Goal: Transaction & Acquisition: Purchase product/service

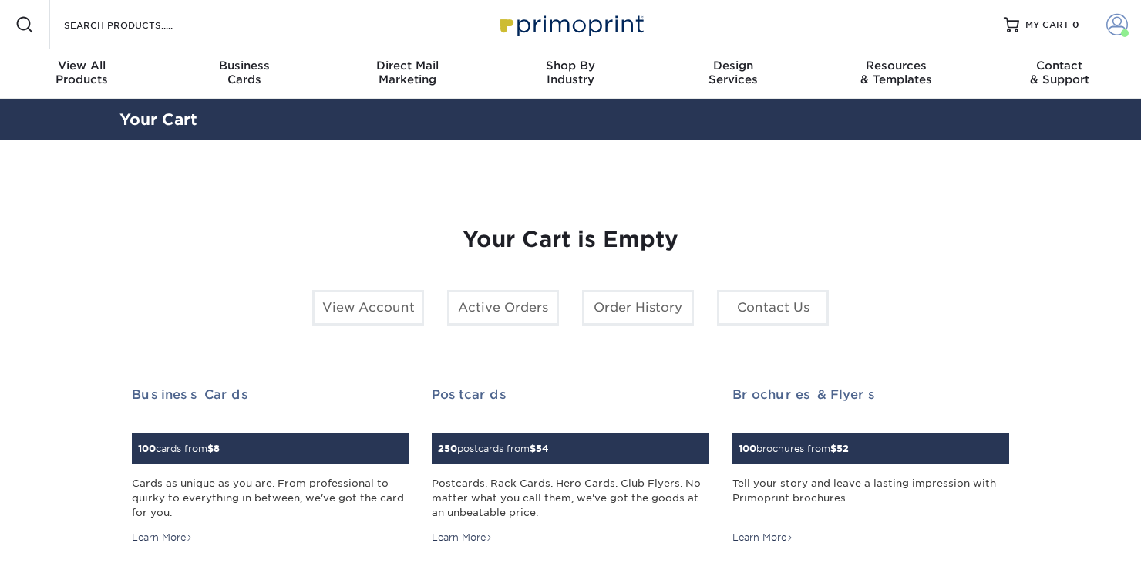
click at [1114, 18] on span at bounding box center [1117, 25] width 22 height 22
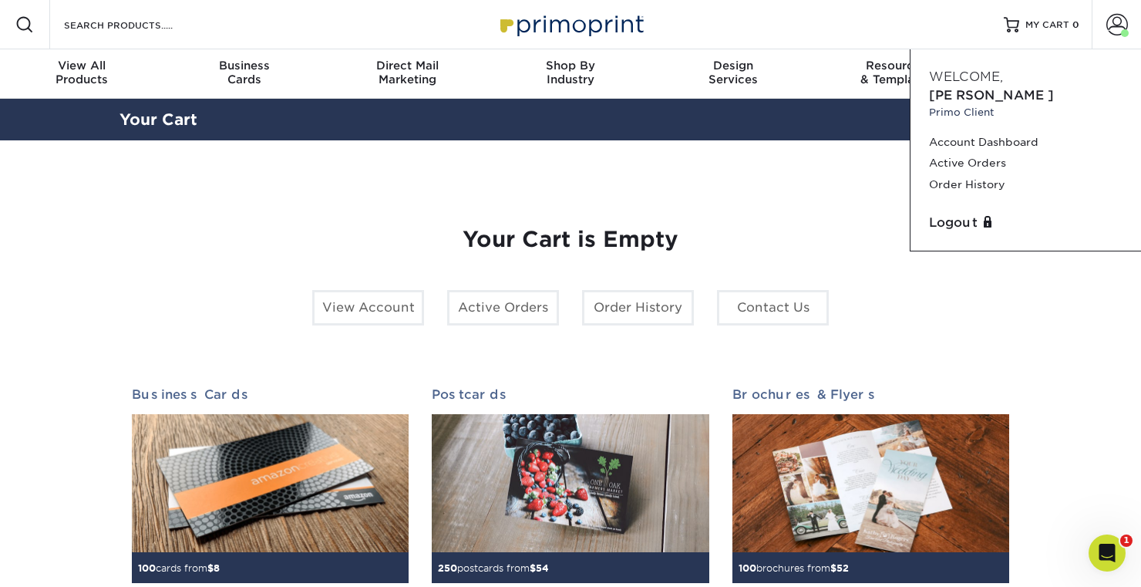
click at [934, 16] on div "Resources Menu Search Products Account Welcome, William Primo Client Account Da…" at bounding box center [570, 24] width 1141 height 49
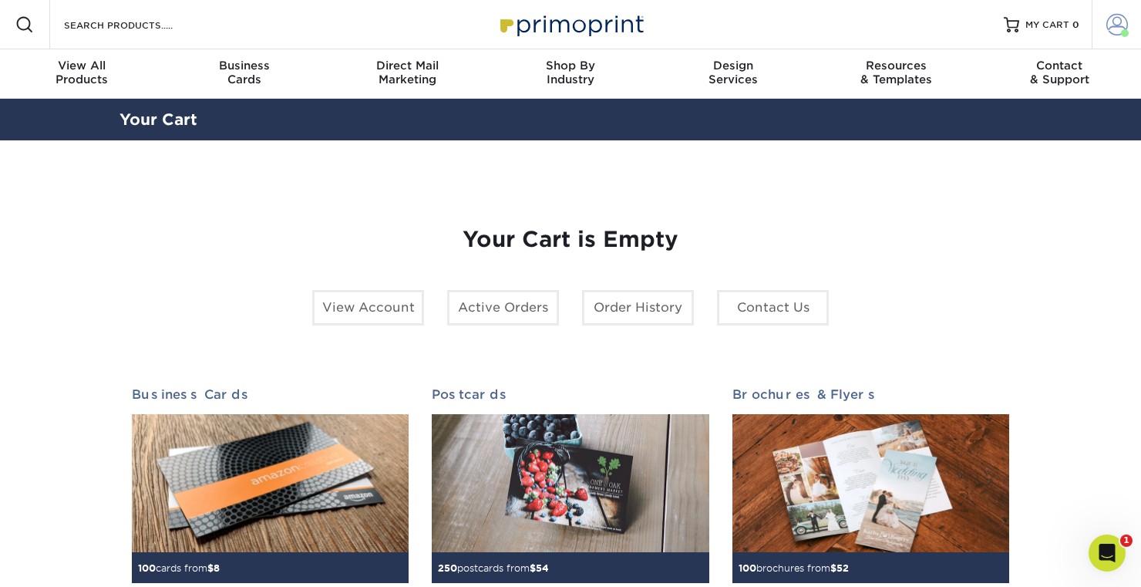
click at [1121, 41] on link "Account" at bounding box center [1115, 24] width 49 height 49
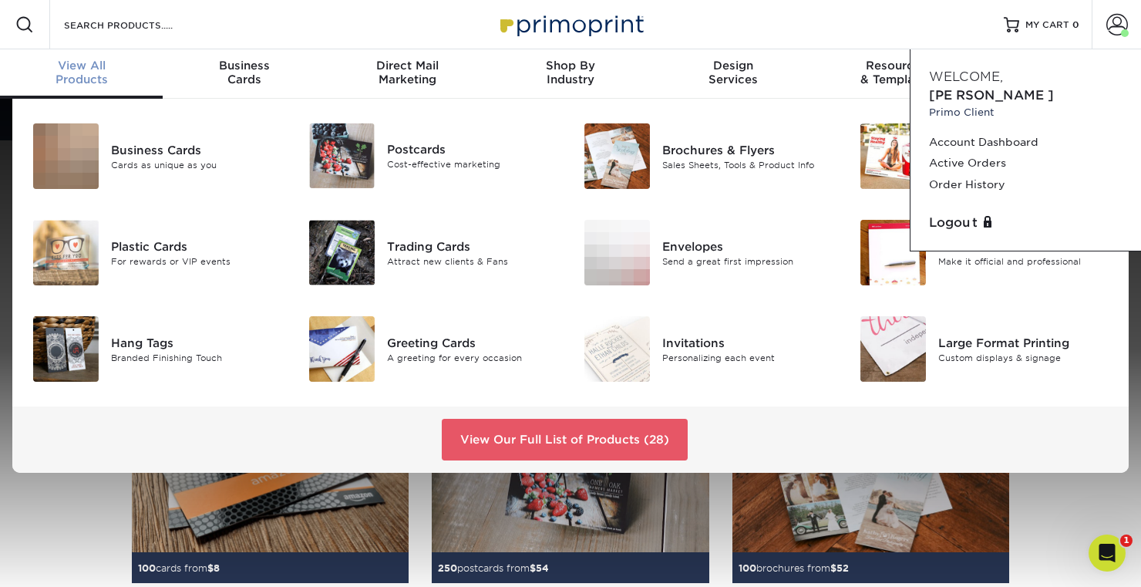
click at [99, 73] on div "View All Products" at bounding box center [81, 73] width 163 height 28
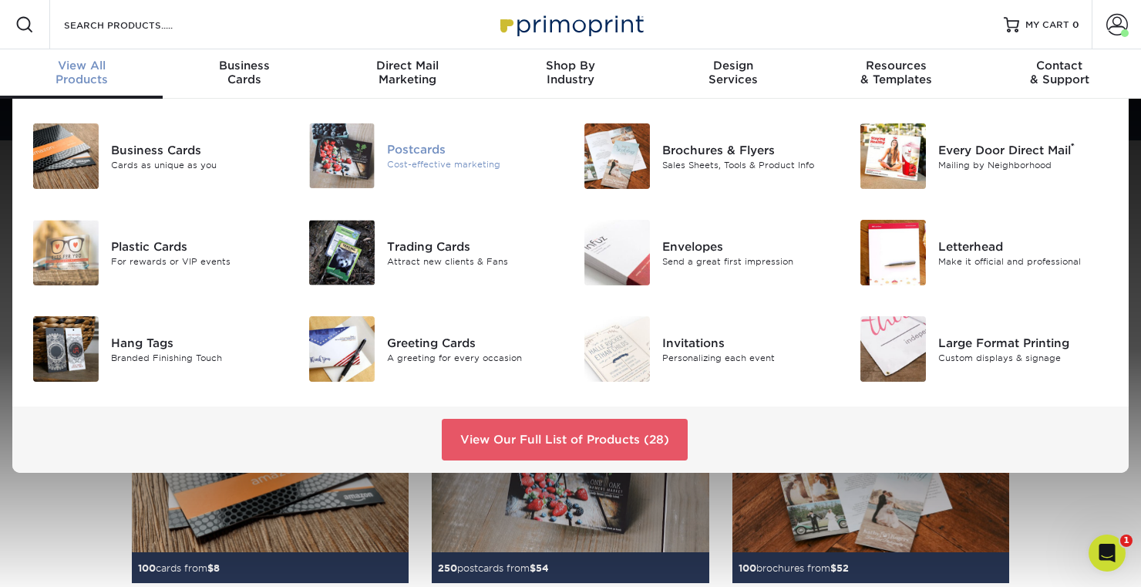
click at [365, 188] on div "Postcards Cost-effective marketing" at bounding box center [433, 155] width 276 height 77
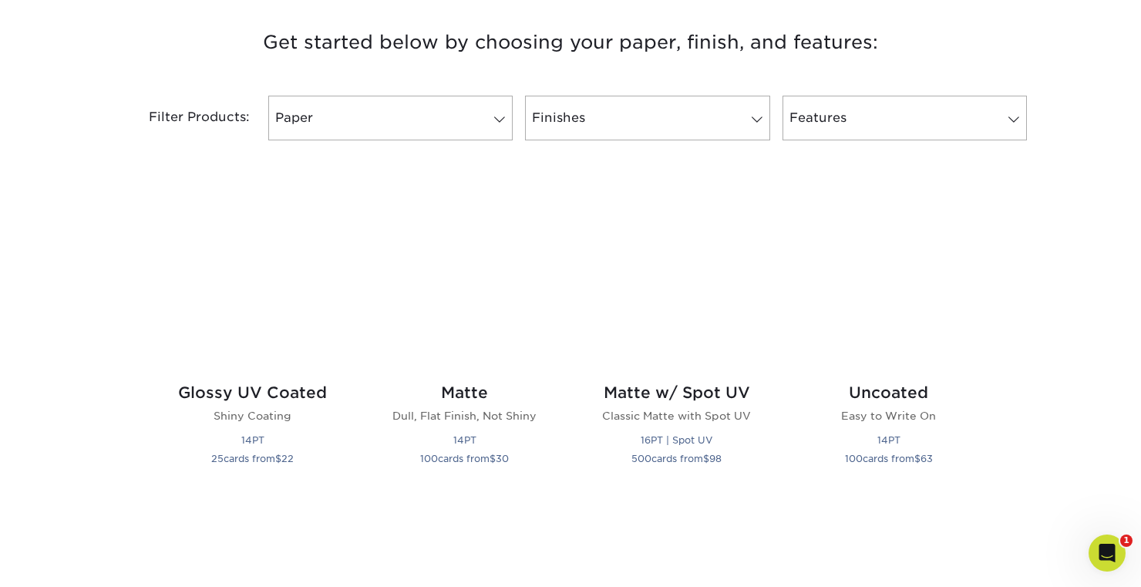
scroll to position [647, 0]
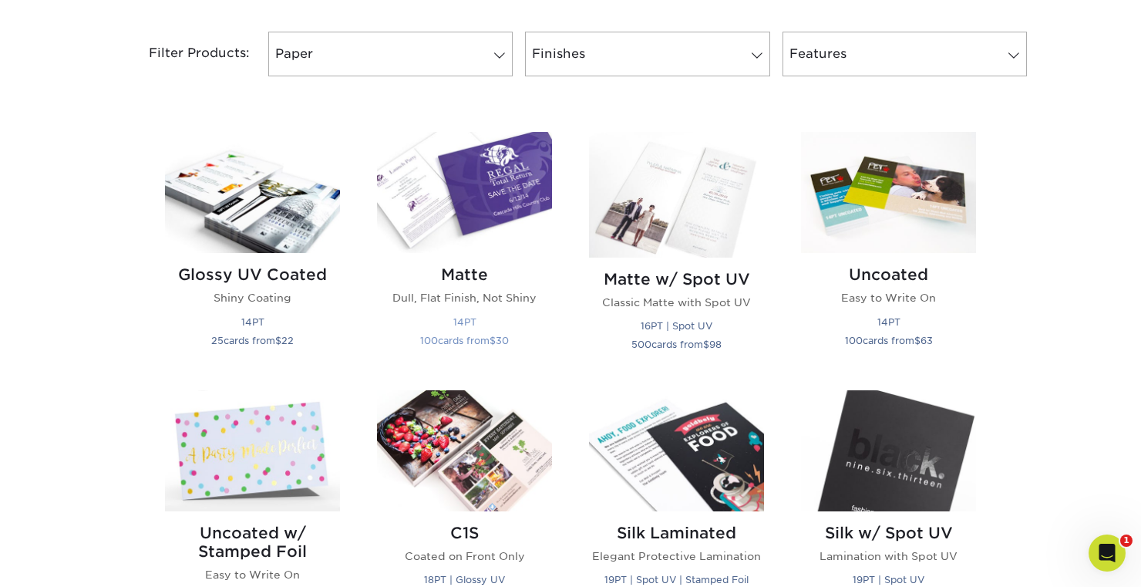
click at [491, 163] on img at bounding box center [464, 192] width 175 height 121
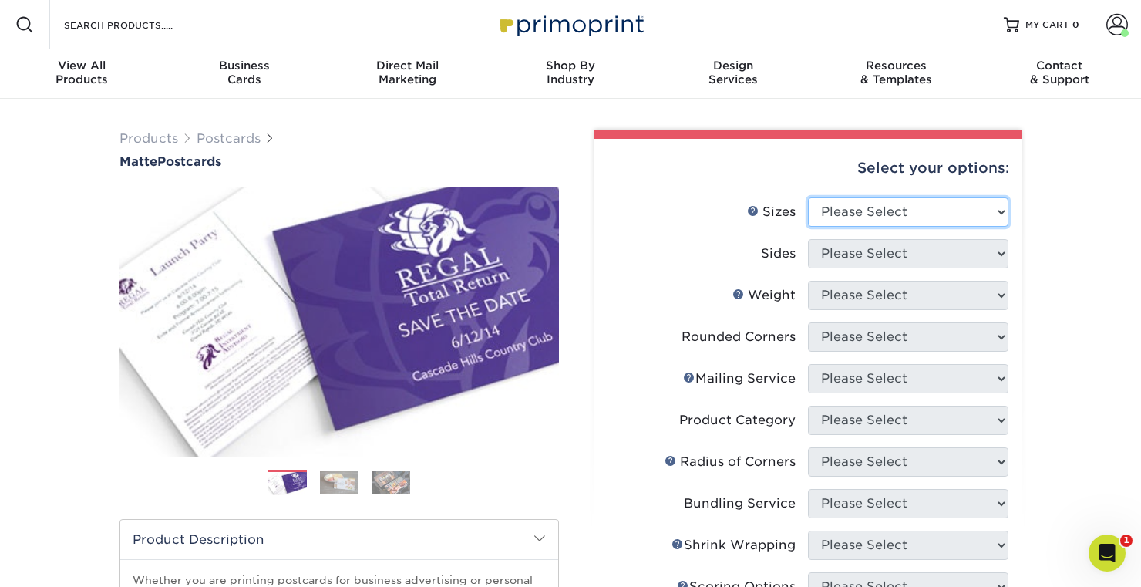
click at [859, 213] on select "Please Select 1.5" x 7" 2" x 4" 2" x 6" 2" x 7" 2" x 8" 2.12" x 5.5" 2.125" x 5…" at bounding box center [908, 211] width 200 height 29
select select "4.00x6.00"
click at [808, 197] on select "Please Select 1.5" x 7" 2" x 4" 2" x 6" 2" x 7" 2" x 8" 2.12" x 5.5" 2.125" x 5…" at bounding box center [908, 211] width 200 height 29
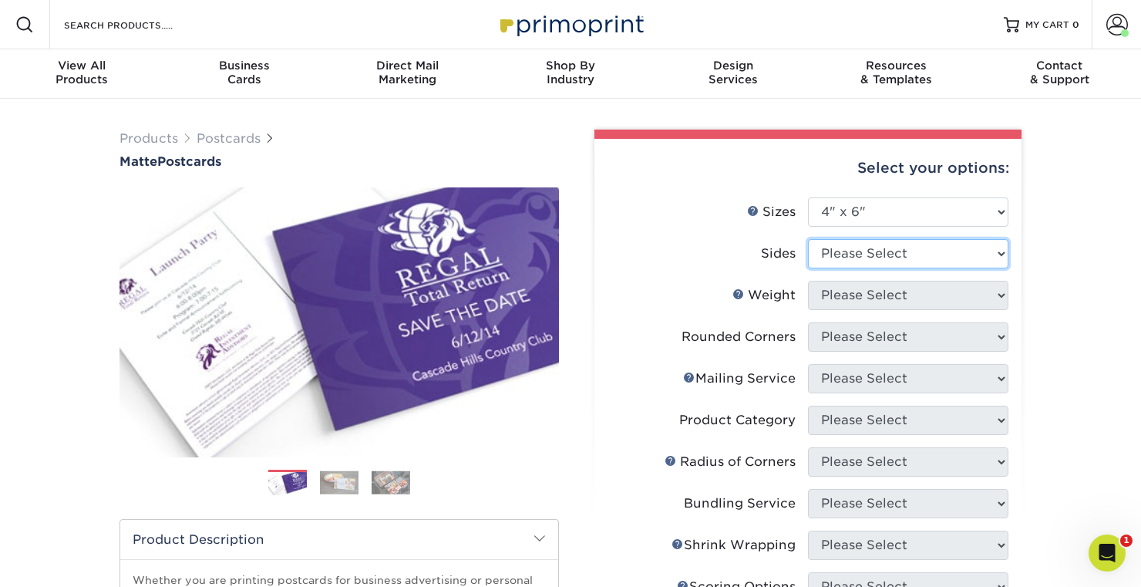
click at [919, 250] on select "Please Select Print Both Sides Print Front Only" at bounding box center [908, 253] width 200 height 29
select select "32d3c223-f82c-492b-b915-ba065a00862f"
click at [808, 239] on select "Please Select Print Both Sides Print Front Only" at bounding box center [908, 253] width 200 height 29
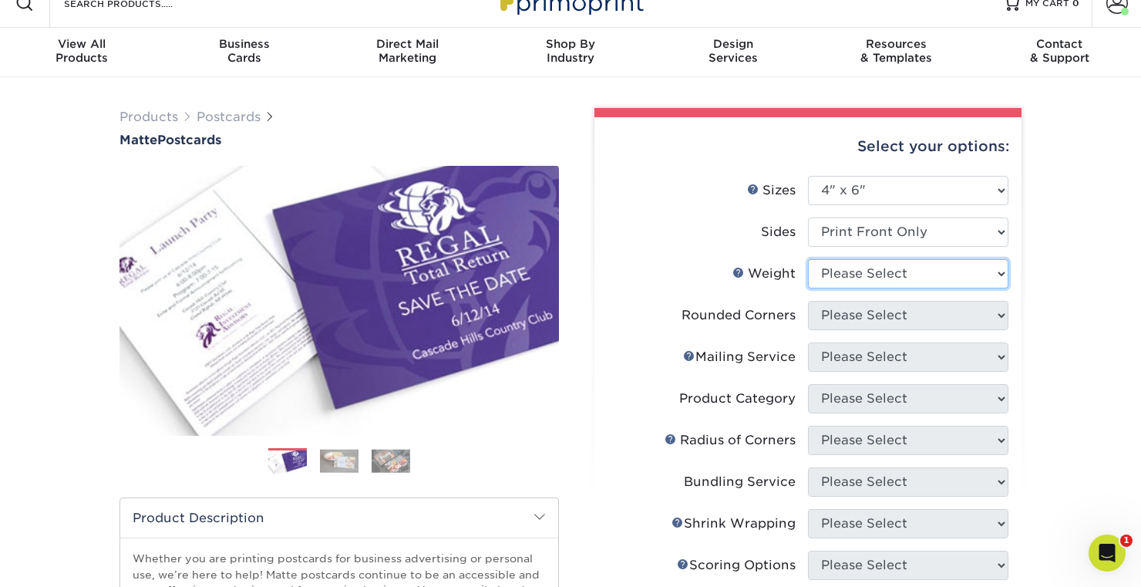
click at [967, 271] on select "Please Select 16PT 14PT" at bounding box center [908, 273] width 200 height 29
select select "14PT"
click at [808, 259] on select "Please Select 16PT 14PT" at bounding box center [908, 273] width 200 height 29
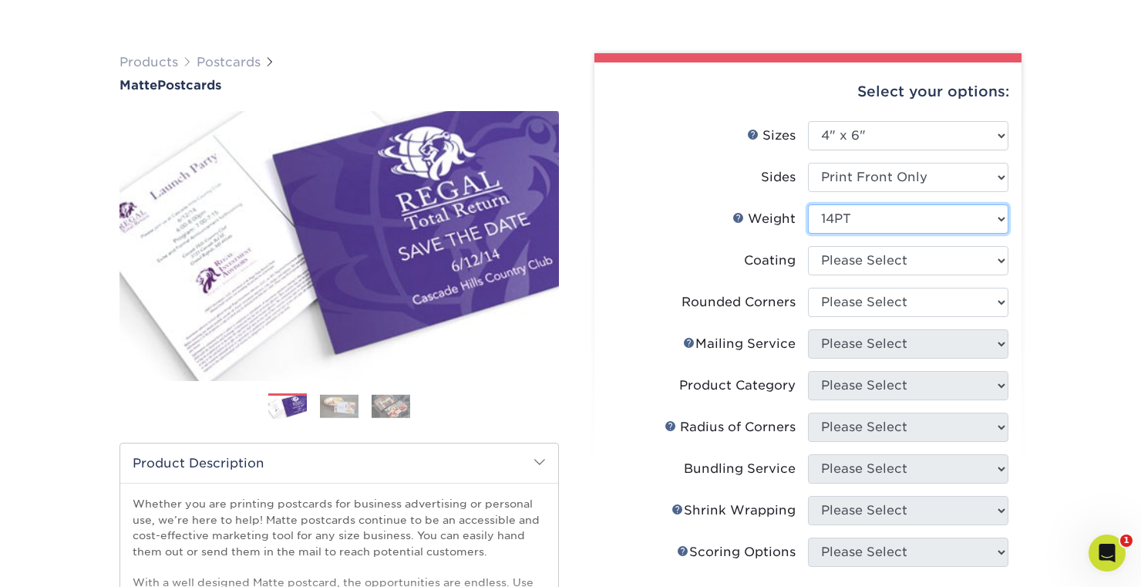
scroll to position [79, 0]
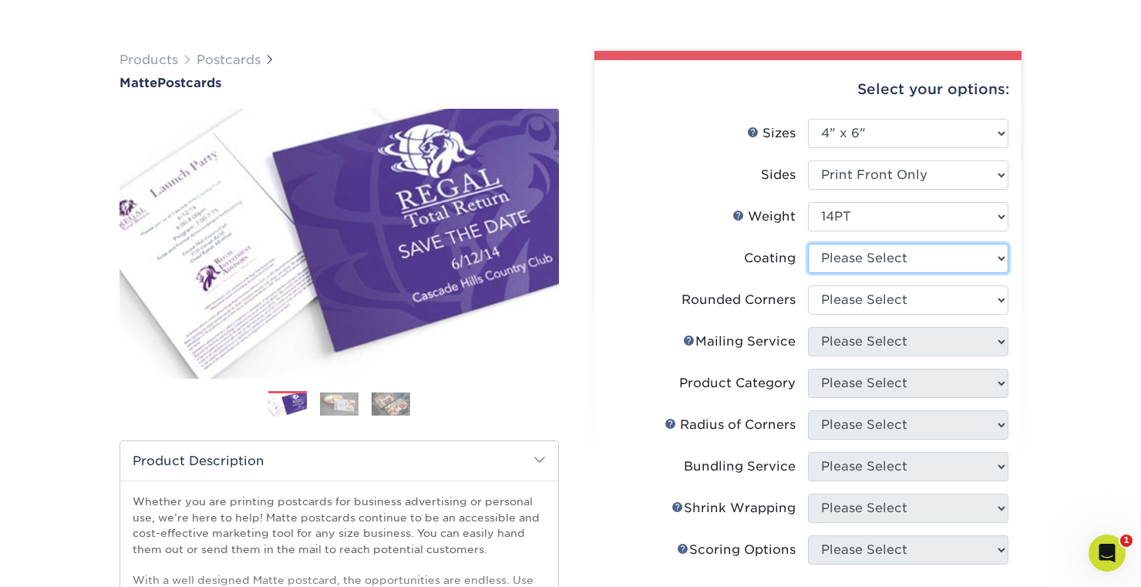
click at [958, 271] on select at bounding box center [908, 258] width 200 height 29
select select "121bb7b5-3b4d-429f-bd8d-bbf80e953313"
click at [808, 244] on select at bounding box center [908, 258] width 200 height 29
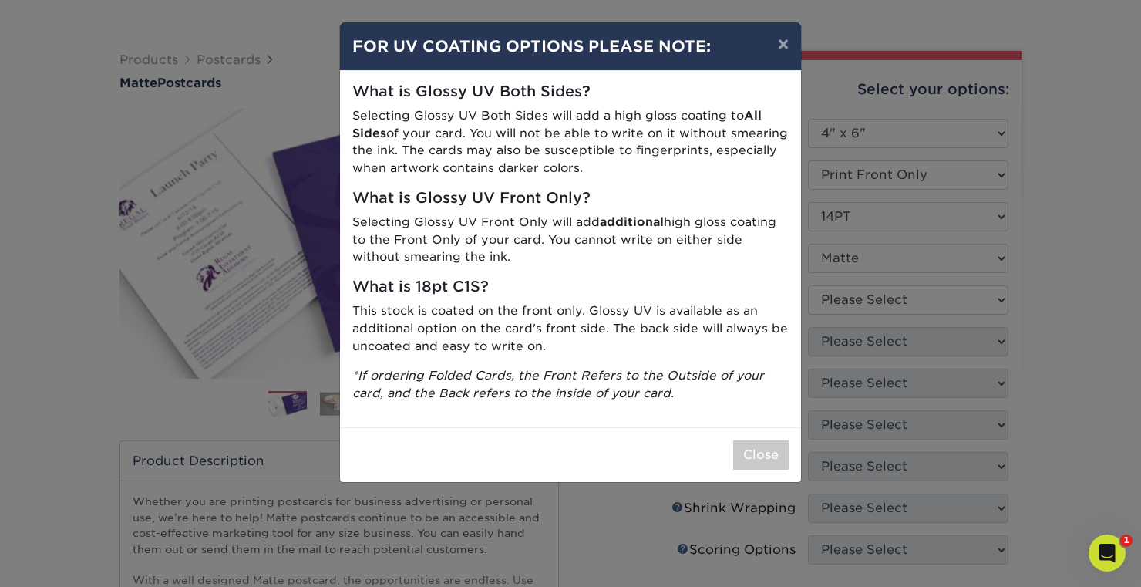
click at [749, 417] on div "What is Glossy UV Both Sides? Selecting Glossy UV Both Sides will add a high gl…" at bounding box center [570, 249] width 461 height 356
click at [768, 451] on button "Close" at bounding box center [760, 454] width 55 height 29
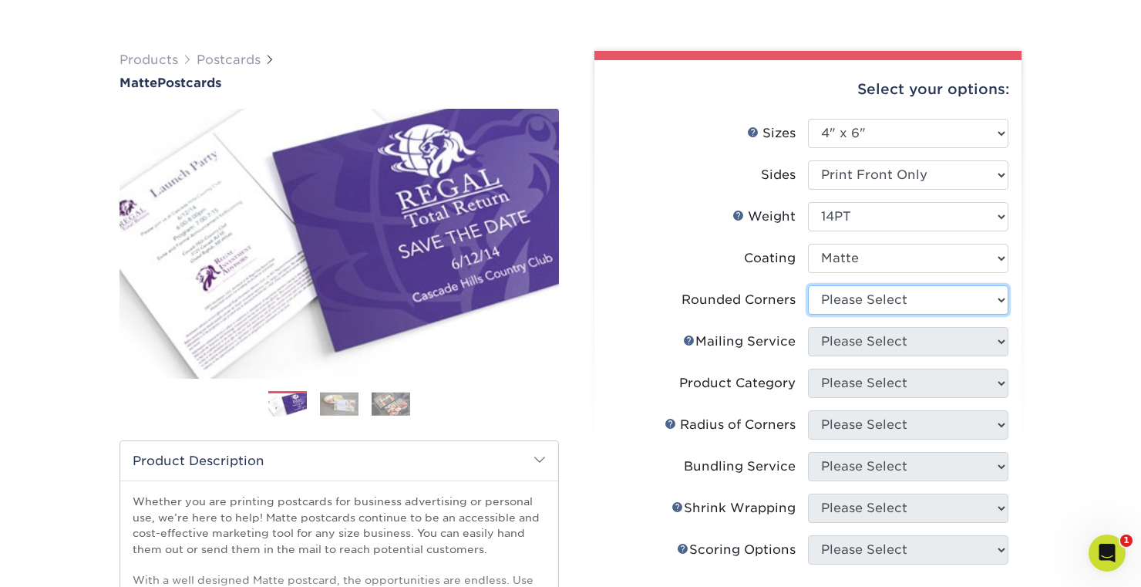
click at [965, 300] on select "Please Select Yes - Round 4 Corners No" at bounding box center [908, 299] width 200 height 29
select select "0"
click at [808, 285] on select "Please Select Yes - Round 4 Corners No" at bounding box center [908, 299] width 200 height 29
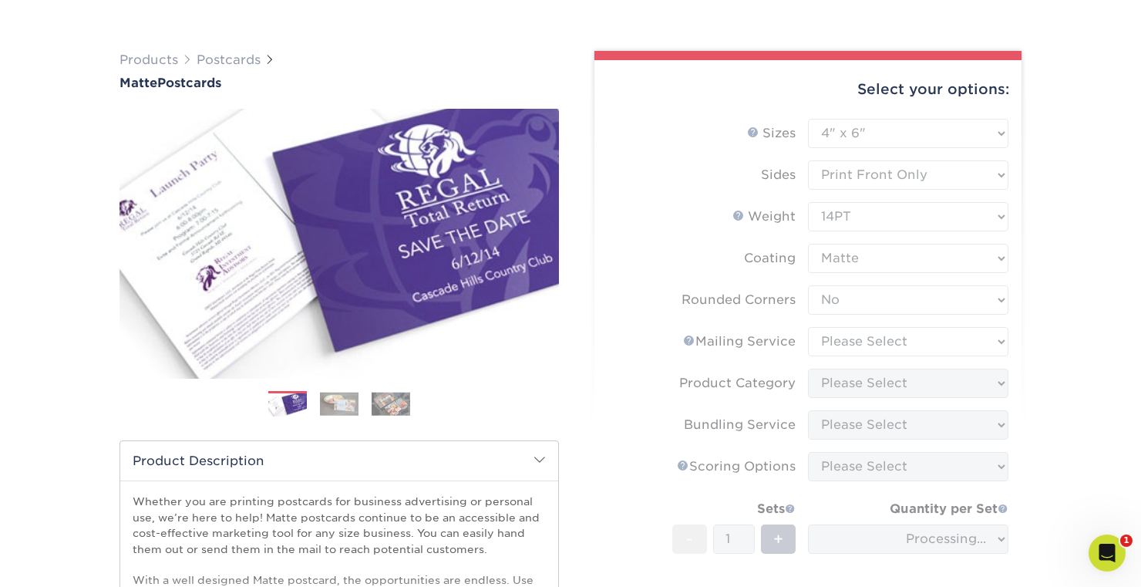
click at [946, 346] on form "Sizes Help Sizes Please Select 1.5" x 7" 2" x 4" 2" x 6" 2" x 7" 2" x 8" 2.12" …" at bounding box center [808, 402] width 402 height 566
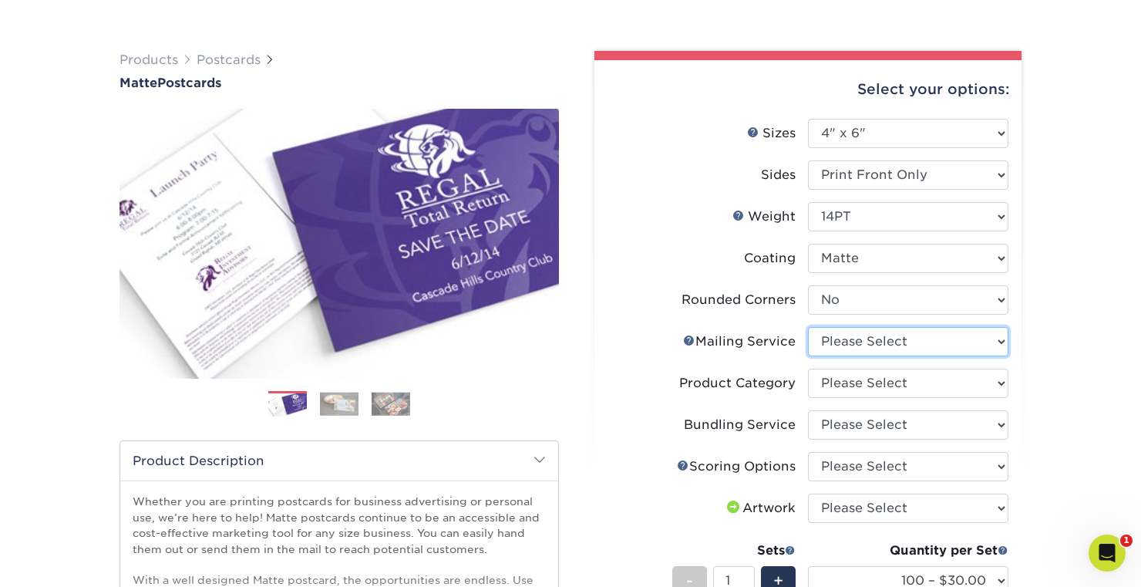
click at [947, 348] on select "Please Select No Direct Mailing Service No, I will mail/stamp/imprint Direct Ma…" at bounding box center [908, 341] width 200 height 29
select select "3e5e9bdd-d78a-4c28-a41d-fe1407925ca6"
click at [808, 327] on select "Please Select No Direct Mailing Service No, I will mail/stamp/imprint Direct Ma…" at bounding box center [908, 341] width 200 height 29
click at [933, 375] on select "Please Select Postcards" at bounding box center [908, 382] width 200 height 29
select select "9b7272e0-d6c8-4c3c-8e97-d3a1bcdab858"
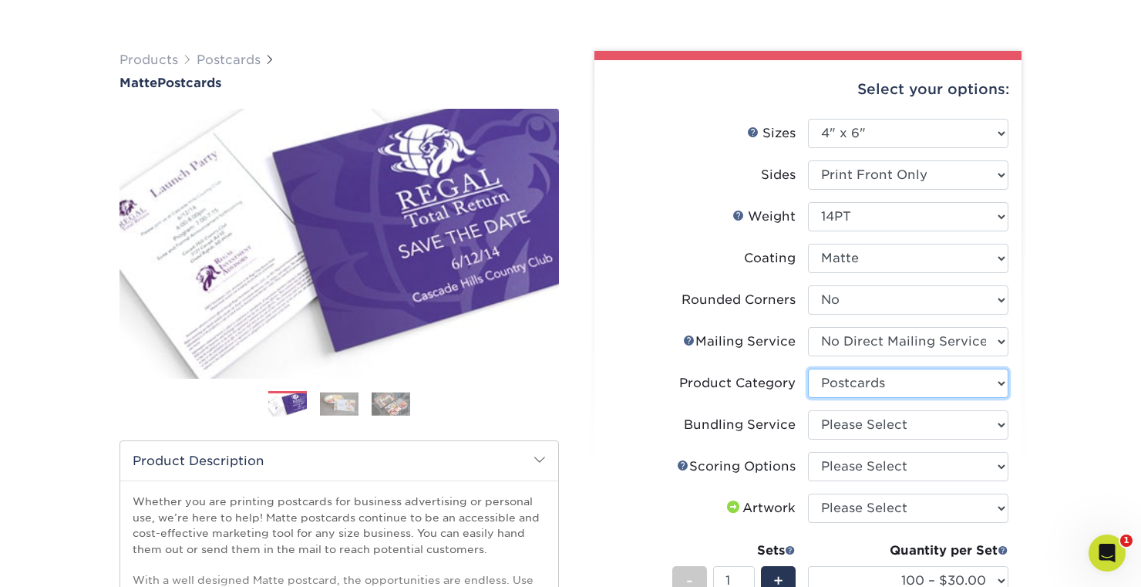
click at [808, 368] on select "Please Select Postcards" at bounding box center [908, 382] width 200 height 29
drag, startPoint x: 933, startPoint y: 375, endPoint x: 917, endPoint y: 425, distance: 52.6
click at [917, 425] on select "Please Select No Bundling Services Yes, Bundles of 50 (+2 Days) Yes, Bundles of…" at bounding box center [908, 424] width 200 height 29
select select "58689abb-25c0-461c-a4c3-a80b627d6649"
click at [808, 410] on select "Please Select No Bundling Services Yes, Bundles of 50 (+2 Days) Yes, Bundles of…" at bounding box center [908, 424] width 200 height 29
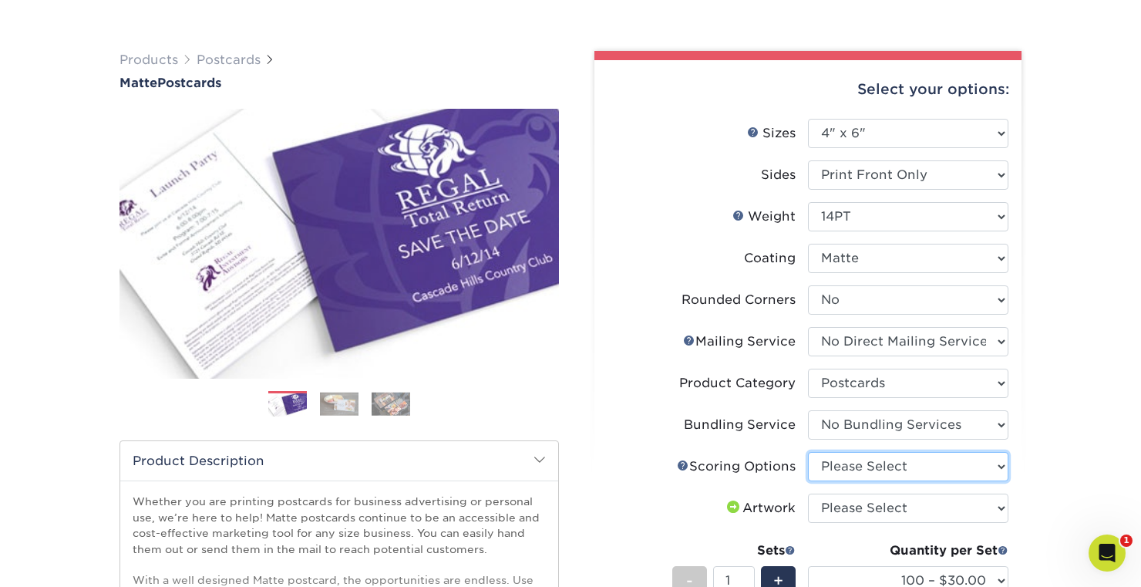
click at [914, 464] on select "Please Select No Scoring One Score" at bounding box center [908, 466] width 200 height 29
select select "16ebe401-5398-422d-8cb0-f3adbb82deb5"
click at [808, 452] on select "Please Select No Scoring One Score" at bounding box center [908, 466] width 200 height 29
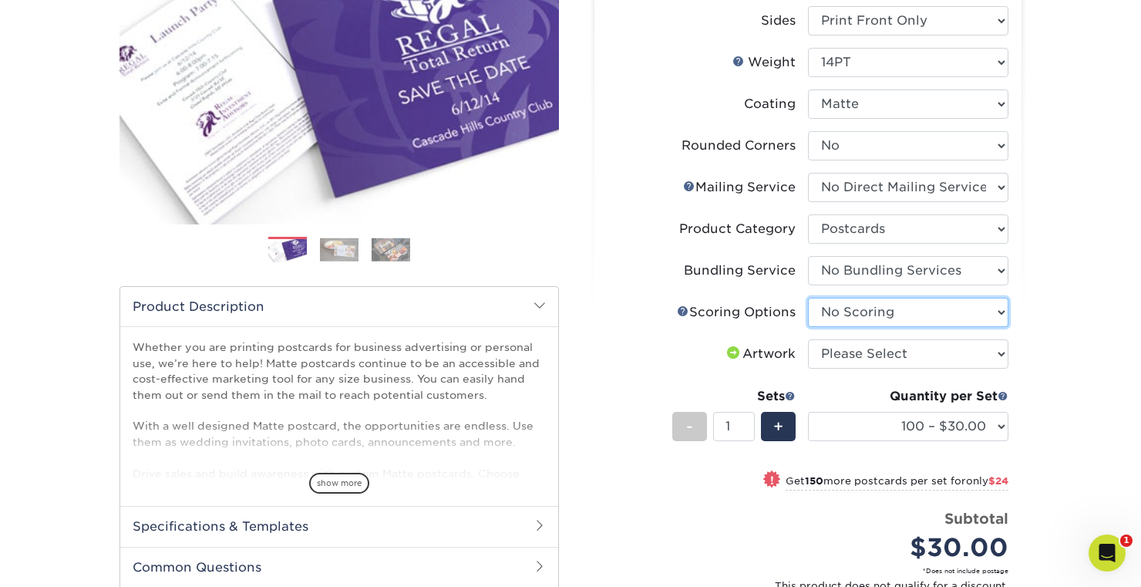
scroll to position [323, 0]
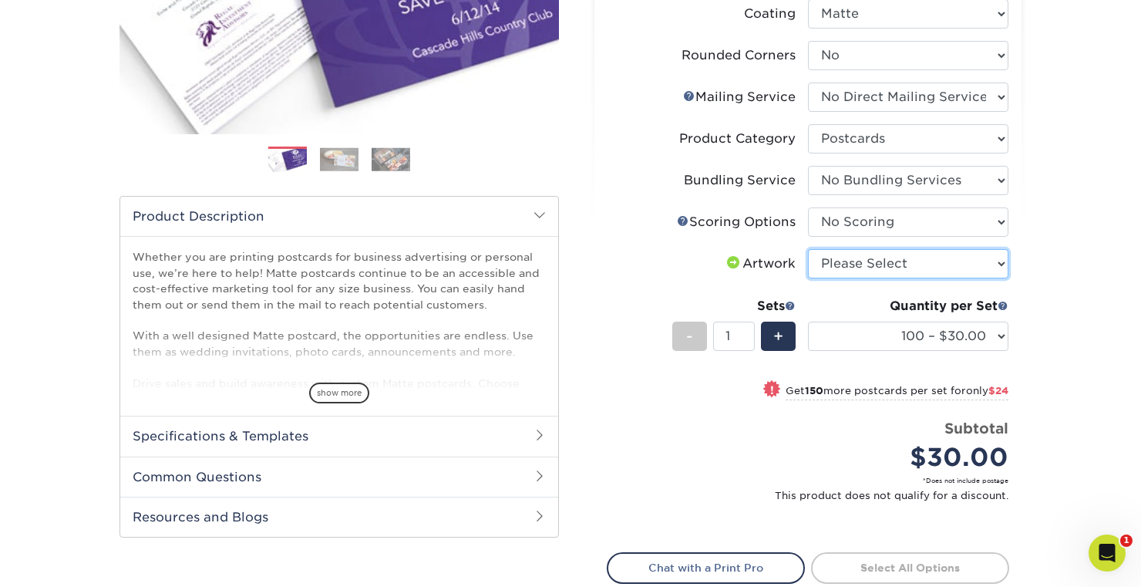
click at [950, 256] on select "Please Select I will upload files I need a design - $150" at bounding box center [908, 263] width 200 height 29
select select "upload"
click at [808, 249] on select "Please Select I will upload files I need a design - $150" at bounding box center [908, 263] width 200 height 29
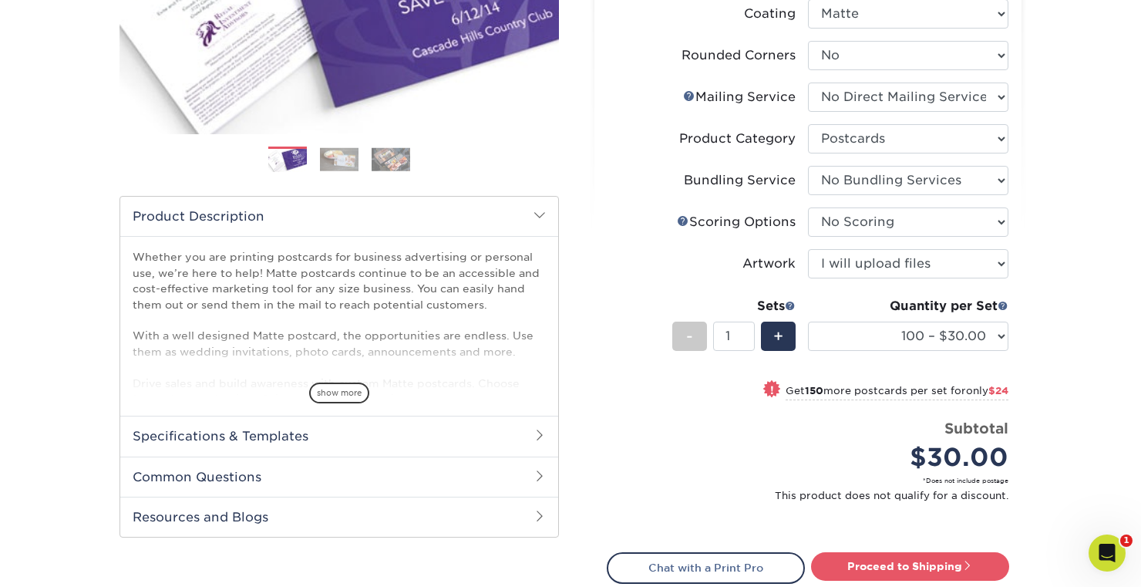
click at [966, 356] on div "Quantity per Set 100 – $30.00 250 – $54.00 500 – $64.00 1000 – $73.00 2500 – $1…" at bounding box center [908, 333] width 200 height 72
click at [972, 343] on select "100 – $30.00 250 – $54.00 500 – $64.00 1000 – $73.00 2500 – $149.00 5000 – $222…" at bounding box center [908, 335] width 200 height 29
click at [993, 336] on select "100 – $30.00 250 – $54.00 500 – $64.00 1000 – $73.00 2500 – $149.00 5000 – $222…" at bounding box center [908, 335] width 200 height 29
click at [926, 340] on select "100 – $30.00 250 – $54.00 500 – $64.00 1000 – $73.00 2500 – $149.00 5000 – $222…" at bounding box center [908, 335] width 200 height 29
click at [970, 338] on select "100 – $30.00 250 – $54.00 500 – $64.00 1000 – $73.00 2500 – $149.00 5000 – $222…" at bounding box center [908, 335] width 200 height 29
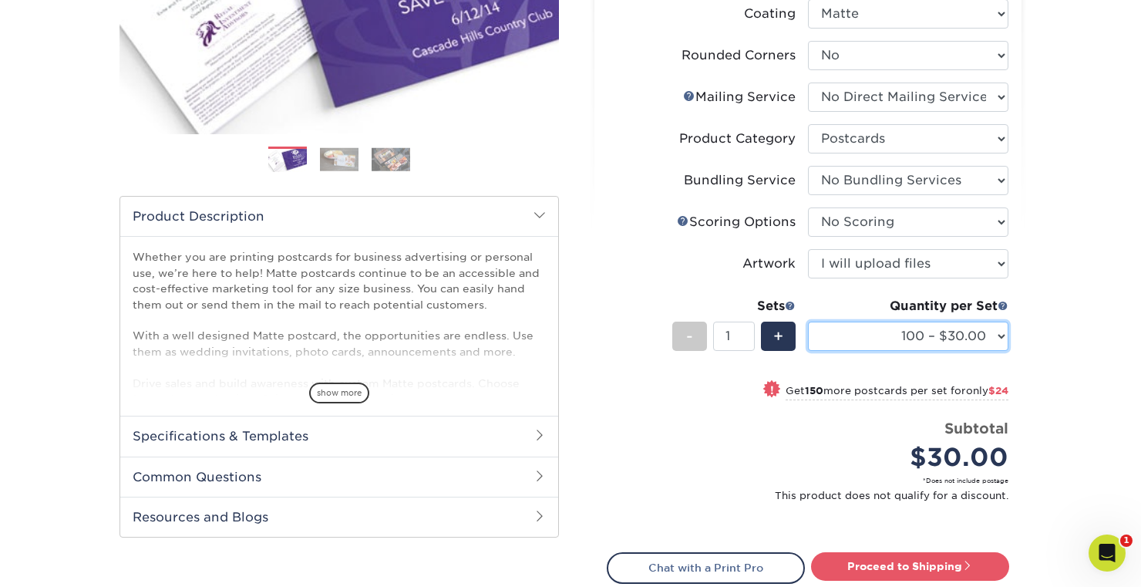
click at [986, 334] on select "100 – $30.00 250 – $54.00 500 – $64.00 1000 – $73.00 2500 – $149.00 5000 – $222…" at bounding box center [908, 335] width 200 height 29
click at [986, 341] on select "100 – $30.00 250 – $54.00 500 – $64.00 1000 – $73.00 2500 – $149.00 5000 – $222…" at bounding box center [908, 335] width 200 height 29
